Goal: Task Accomplishment & Management: Manage account settings

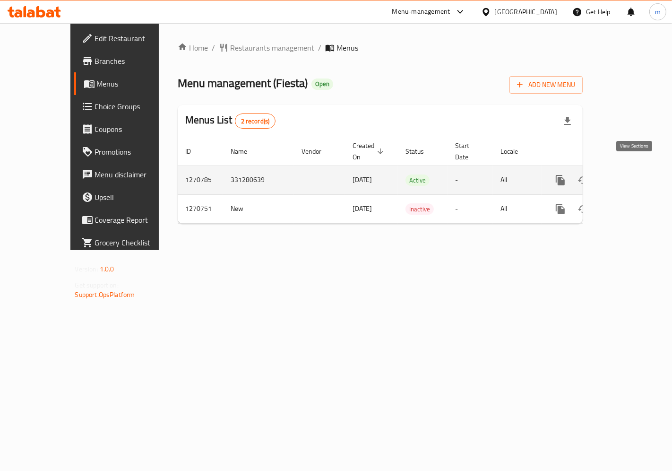
click at [633, 176] on link "enhanced table" at bounding box center [628, 180] width 23 height 23
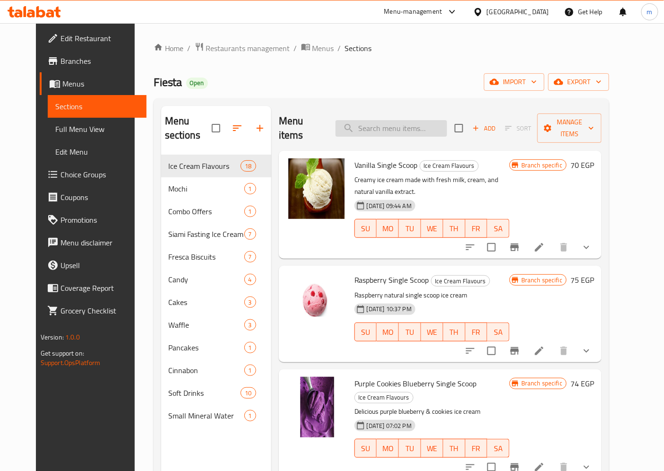
click at [379, 124] on input "search" at bounding box center [391, 128] width 112 height 17
paste input "Molten Cake"
type input "Molten Cake"
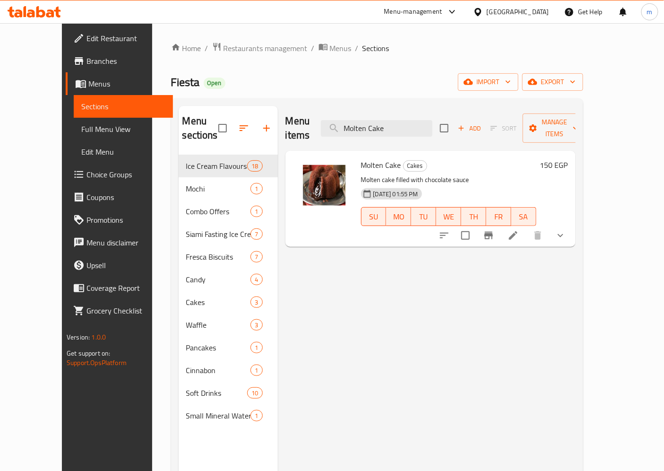
click at [519, 230] on icon at bounding box center [513, 235] width 11 height 11
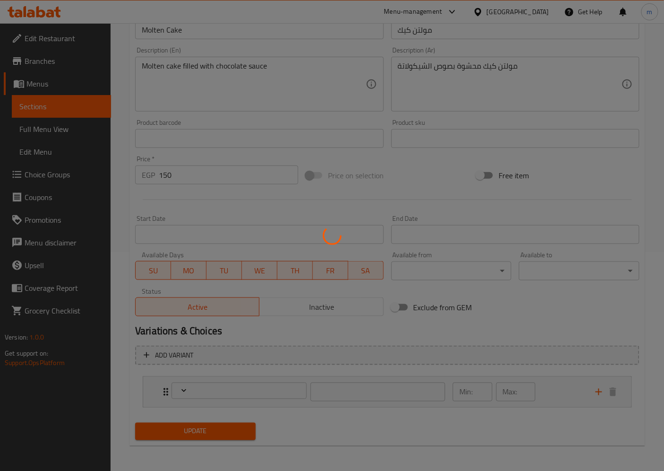
type input "إكسترا مكسرات"
type input "0"
type input "2"
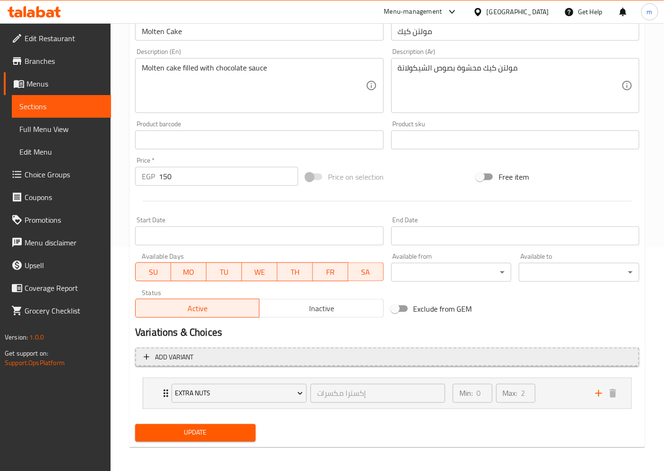
scroll to position [225, 0]
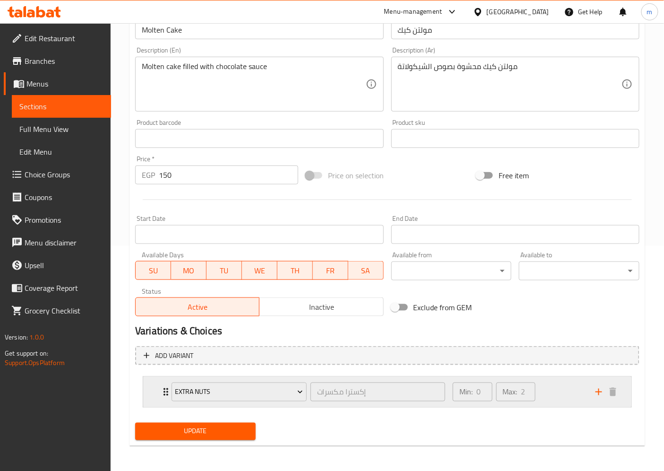
click at [559, 395] on div "Min: 0 ​ Max: 2 ​" at bounding box center [518, 392] width 143 height 30
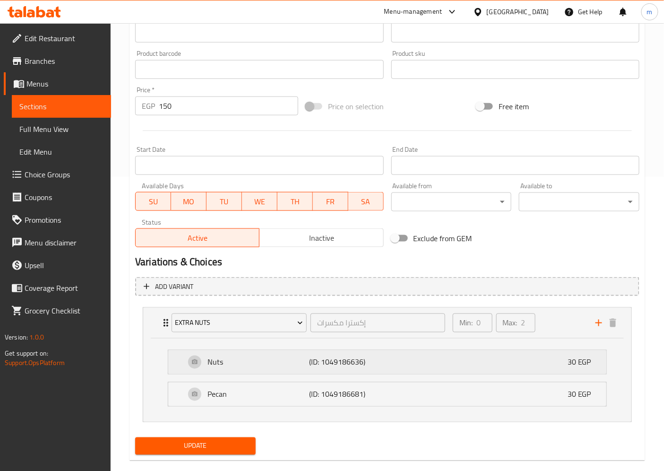
scroll to position [309, 0]
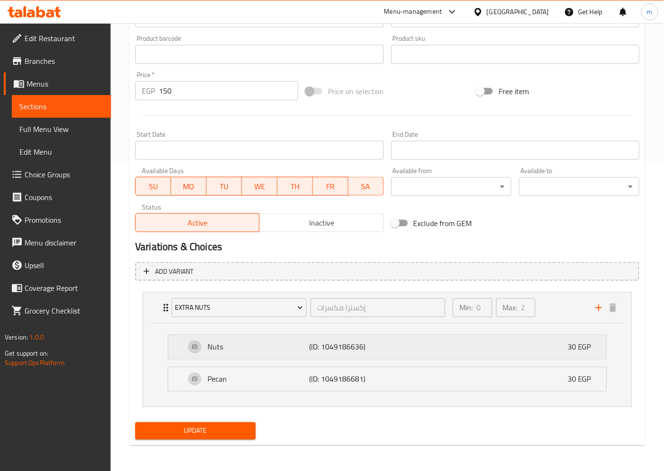
click at [459, 348] on div "Nuts (ID: 1049186636) 30 EGP" at bounding box center [390, 347] width 410 height 24
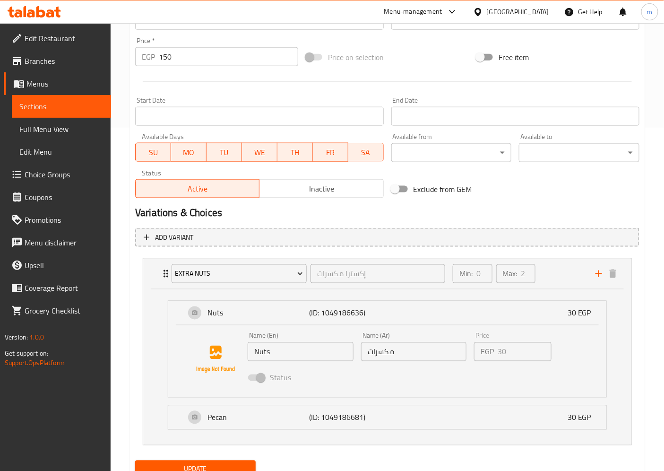
scroll to position [381, 0]
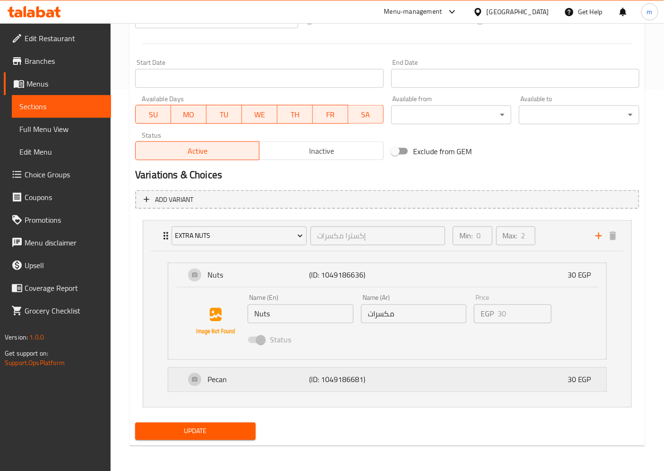
click at [459, 384] on div "Pecan (ID: 1049186681) 30 EGP" at bounding box center [390, 380] width 410 height 24
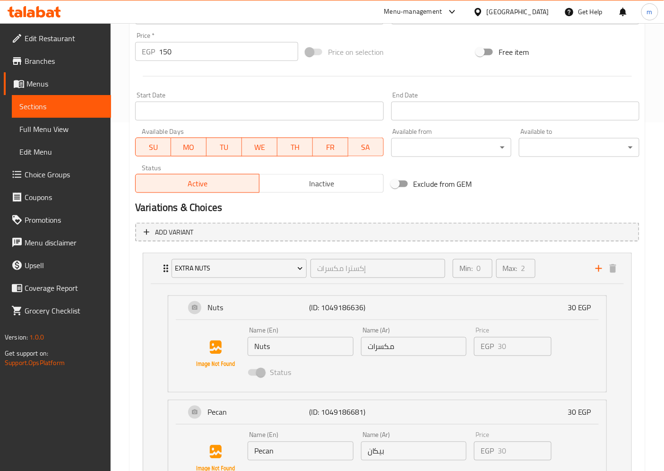
scroll to position [454, 0]
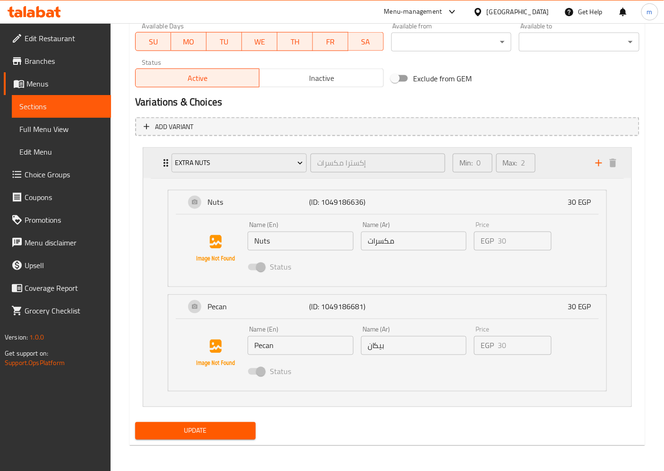
click at [562, 162] on div "Min: 0 ​ Max: 2 ​" at bounding box center [518, 163] width 143 height 30
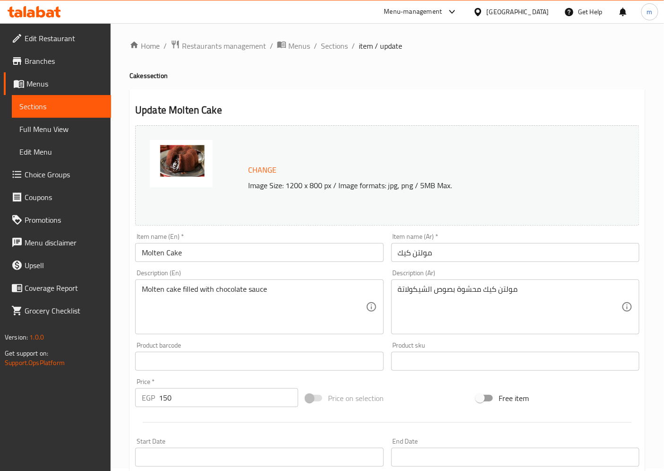
scroll to position [0, 0]
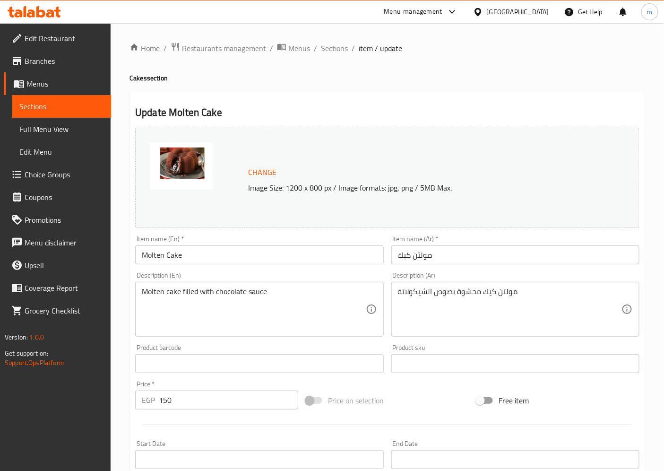
click at [60, 82] on span "Menus" at bounding box center [64, 83] width 77 height 11
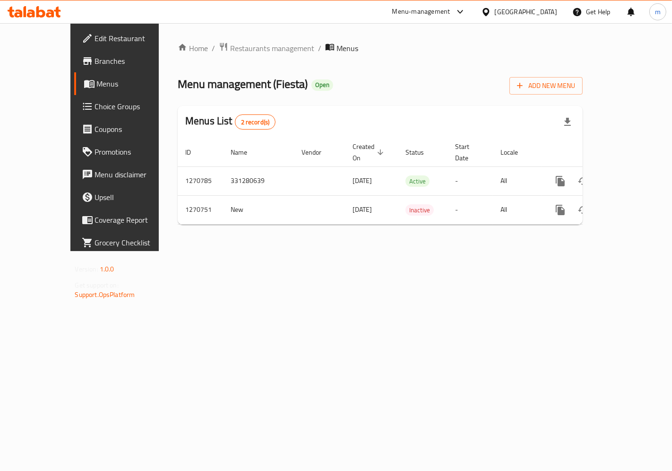
click at [95, 112] on span "Choice Groups" at bounding box center [135, 106] width 80 height 11
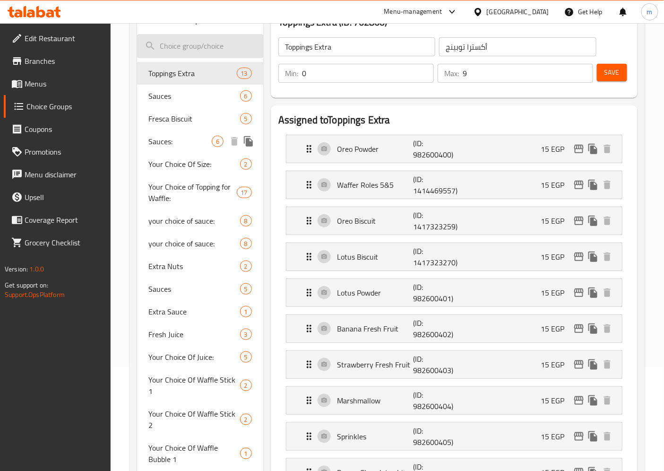
scroll to position [52, 0]
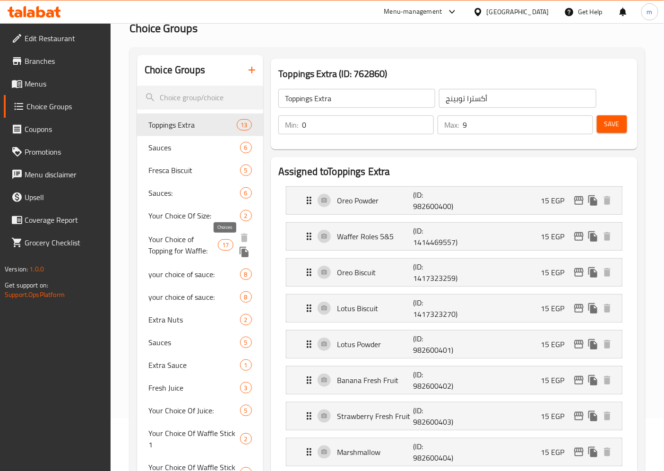
click at [229, 244] on span "17" at bounding box center [225, 245] width 14 height 9
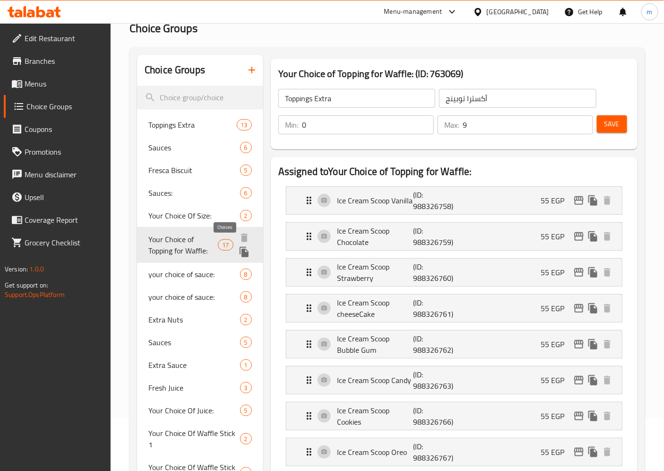
type input "Your Choice of Topping for Waffle:"
type input "اختيارك من إضافة للوافل:"
type input "4"
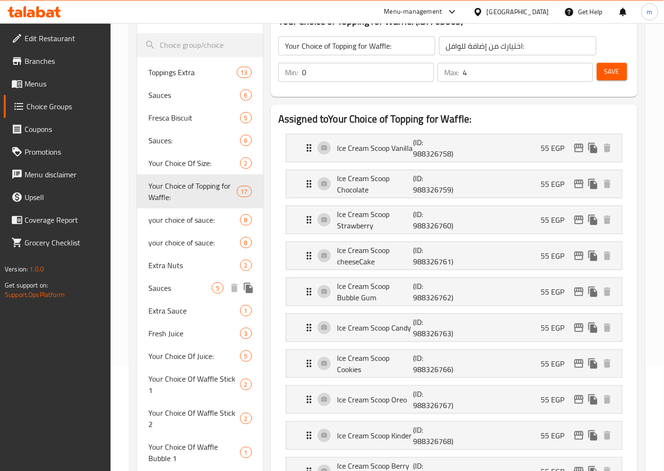
scroll to position [157, 0]
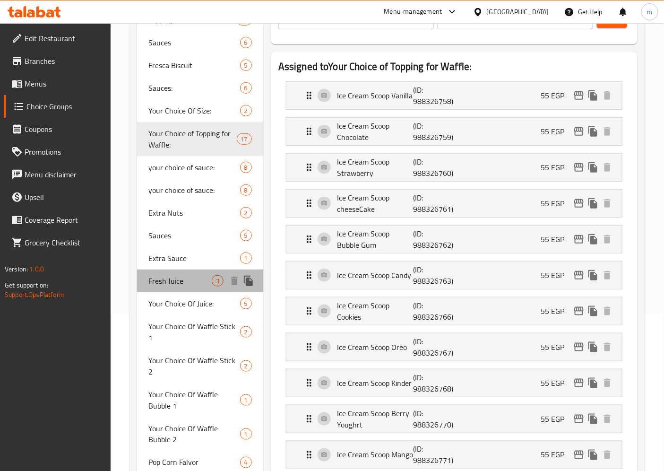
click at [185, 283] on span "Fresh Juice" at bounding box center [179, 280] width 63 height 11
type input "Fresh Juice"
type input "عصير طبيعي فريش"
type input "1"
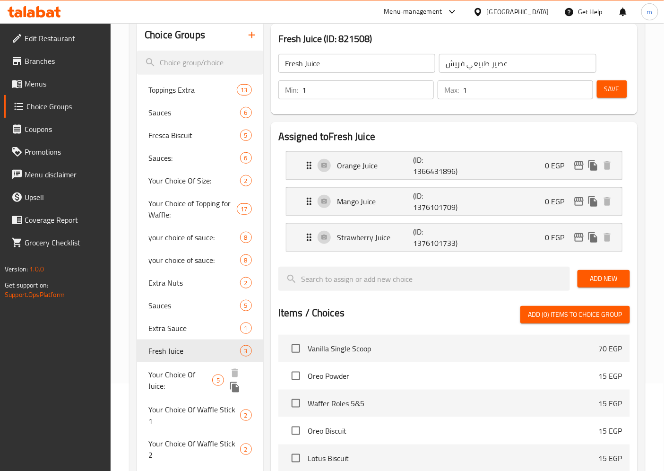
scroll to position [105, 0]
